Goal: Information Seeking & Learning: Stay updated

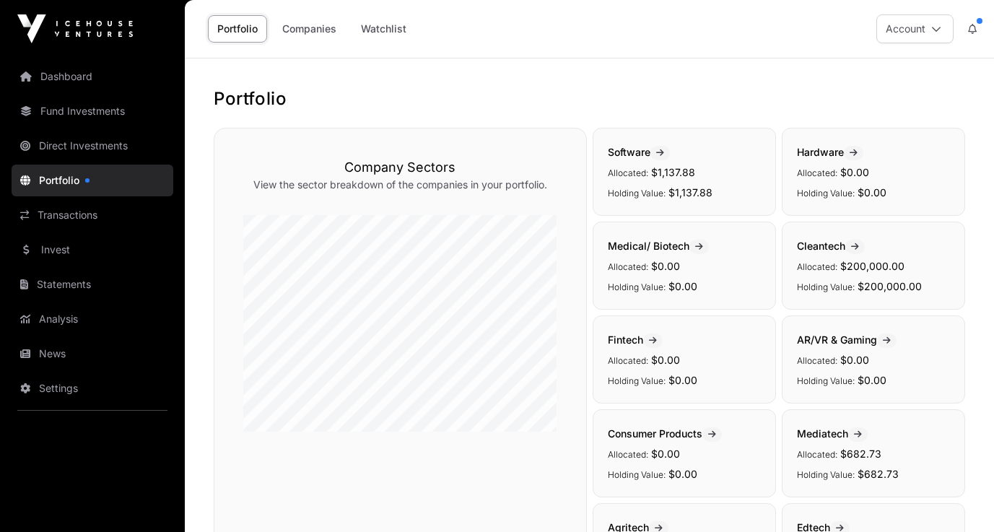
scroll to position [451, 0]
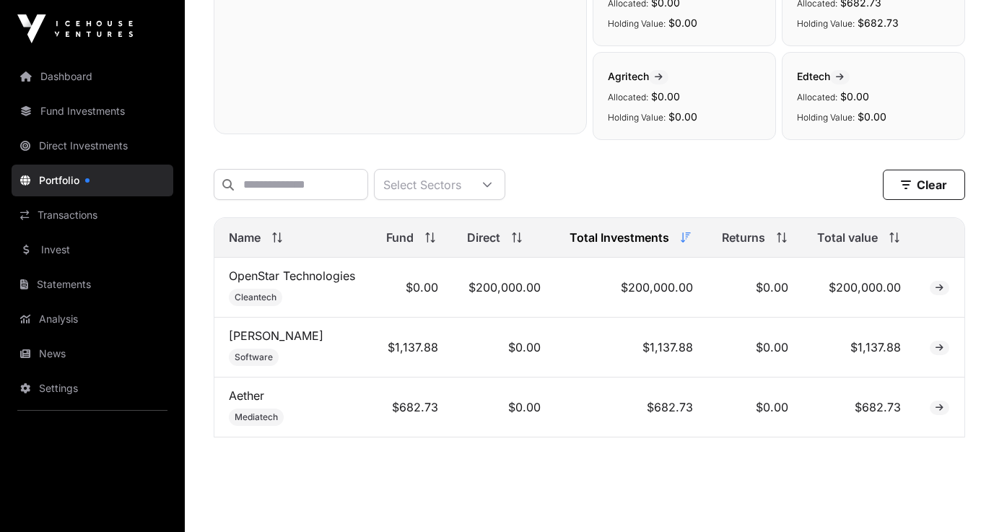
click at [941, 290] on icon at bounding box center [939, 288] width 8 height 9
click at [88, 76] on link "Dashboard" at bounding box center [93, 77] width 162 height 32
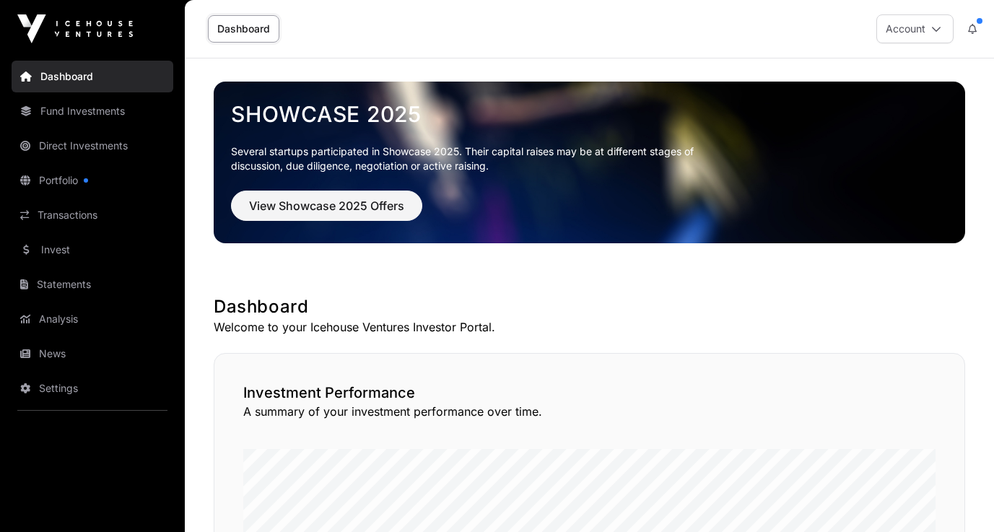
click at [97, 180] on link "Portfolio" at bounding box center [93, 181] width 162 height 32
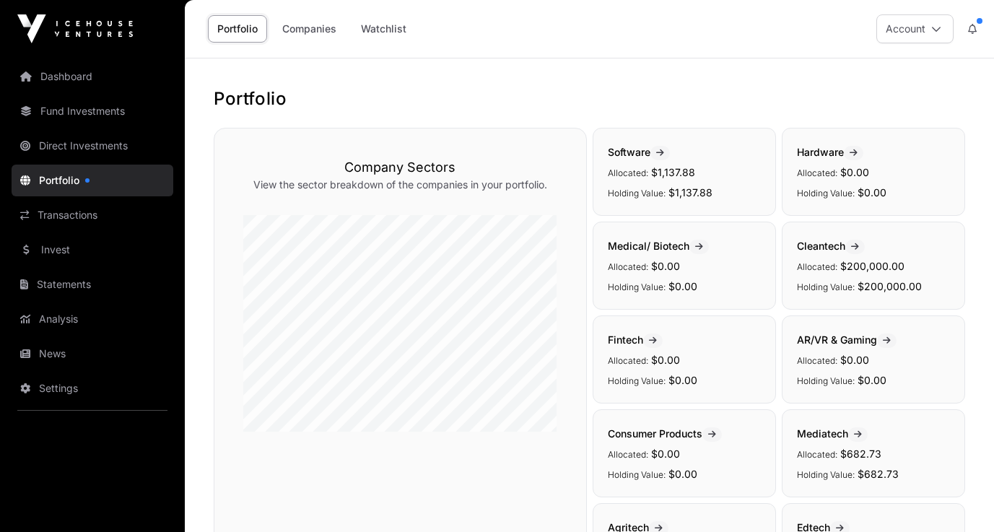
click at [972, 28] on icon at bounding box center [972, 29] width 9 height 10
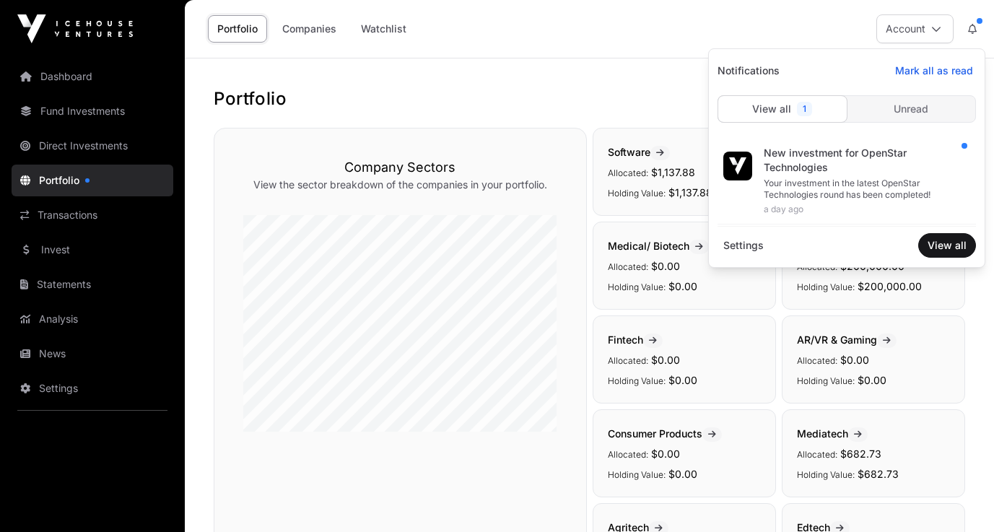
click at [887, 172] on div "New investment for OpenStar Technologies" at bounding box center [863, 160] width 201 height 29
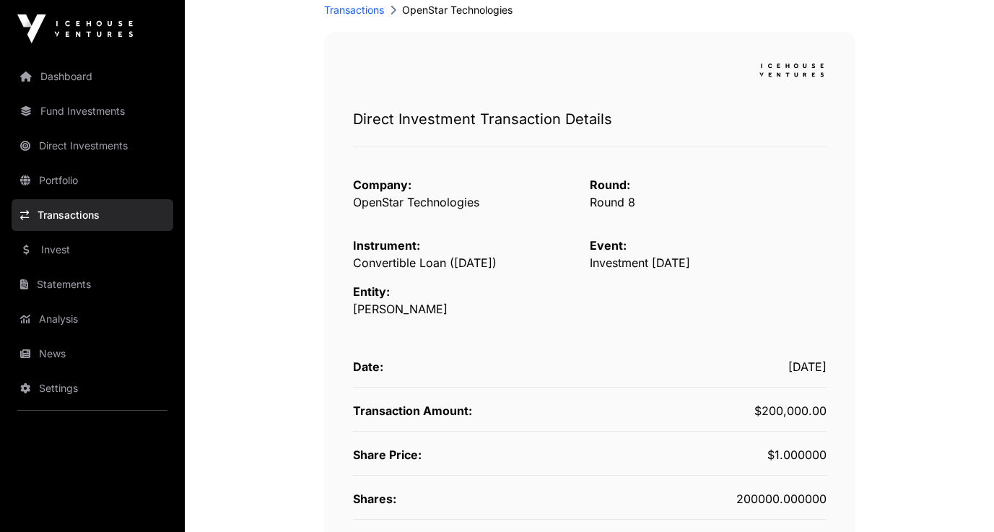
scroll to position [100, 0]
click at [67, 351] on link "News" at bounding box center [93, 354] width 162 height 32
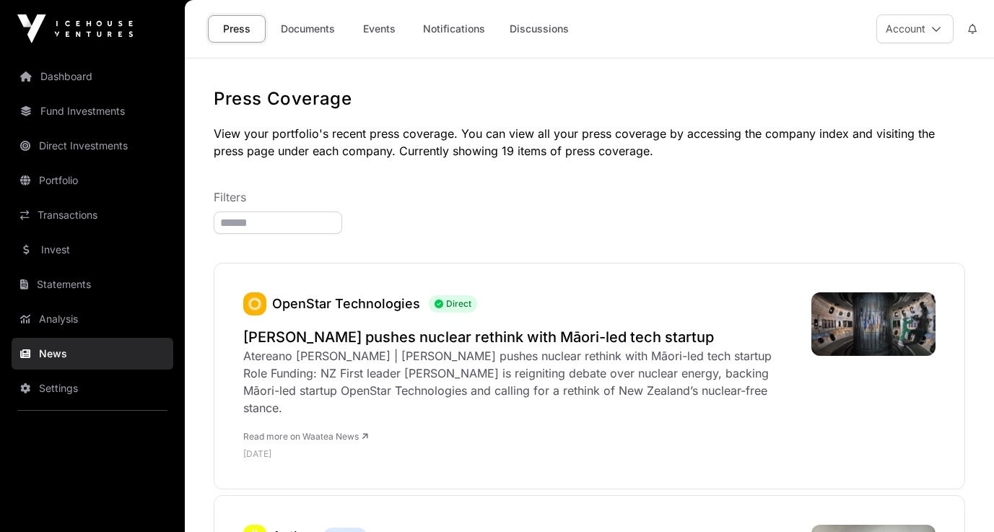
click at [310, 21] on link "Documents" at bounding box center [307, 28] width 73 height 27
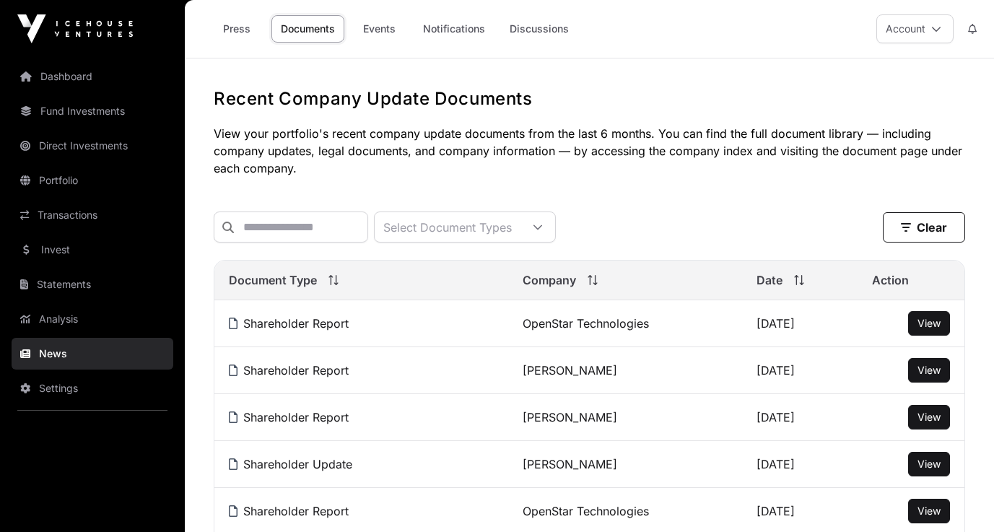
click at [931, 329] on span "View" at bounding box center [928, 323] width 23 height 12
